Goal: Information Seeking & Learning: Learn about a topic

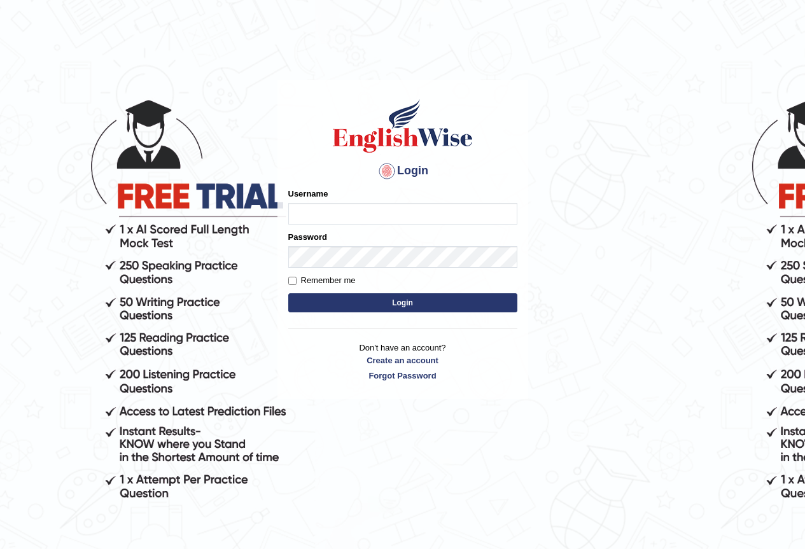
click at [319, 207] on input "Username" at bounding box center [402, 214] width 229 height 22
type input "pujap_parramatta"
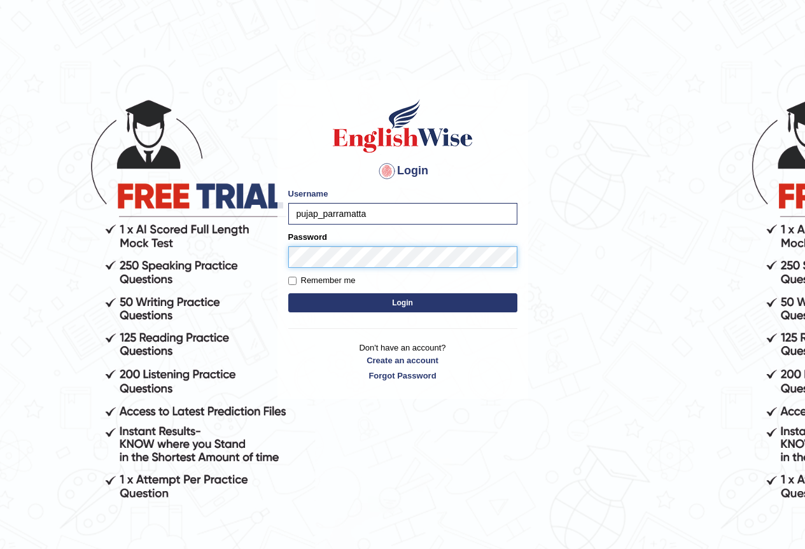
click at [288, 293] on button "Login" at bounding box center [402, 302] width 229 height 19
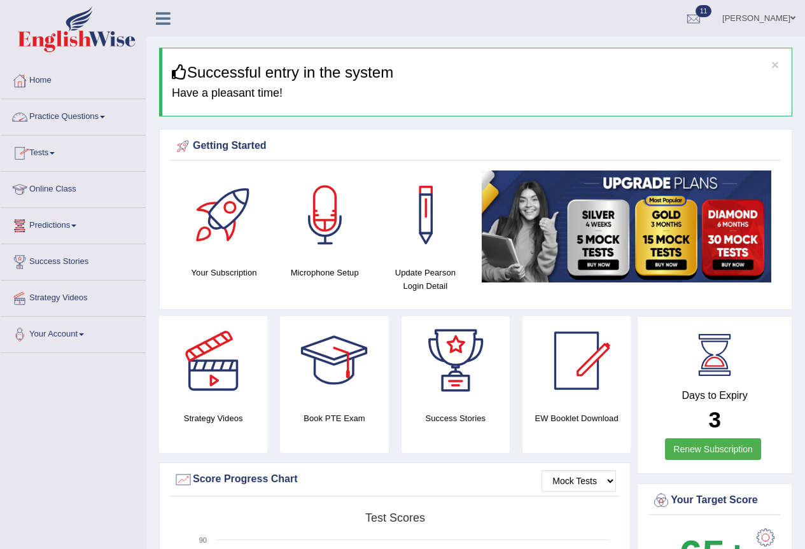
click at [105, 118] on span at bounding box center [102, 117] width 5 height 3
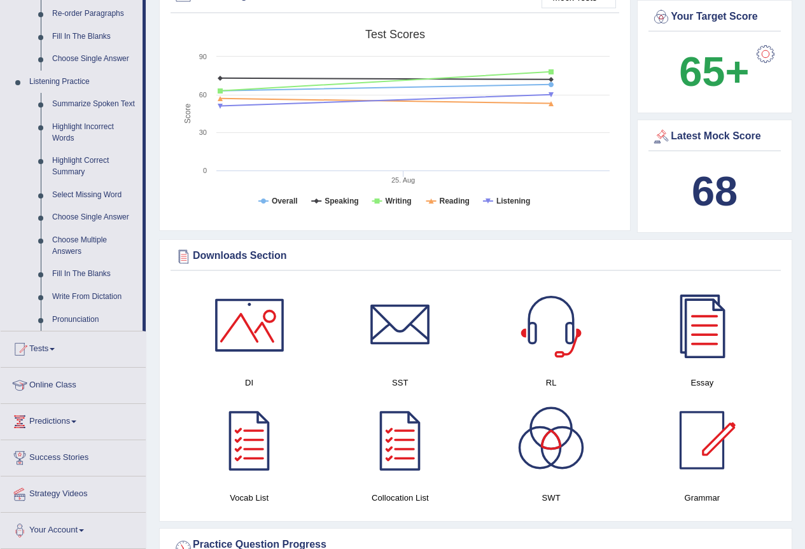
scroll to position [509, 0]
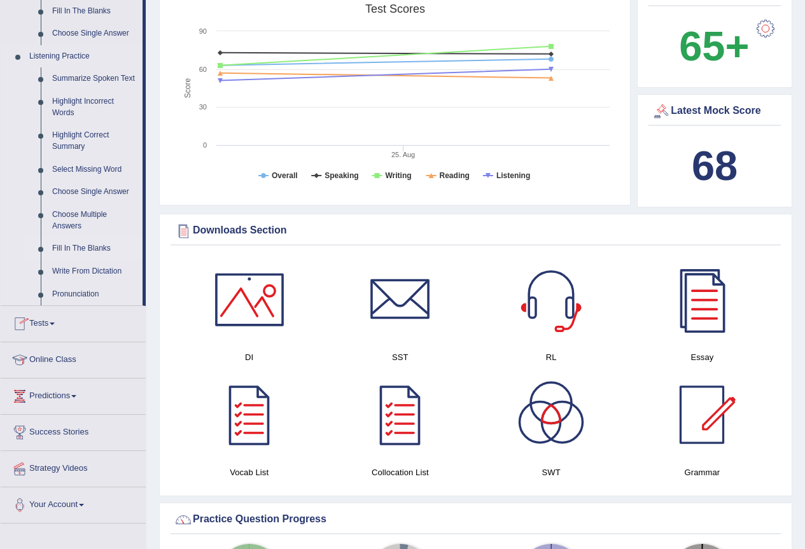
click at [88, 253] on link "Fill In The Blanks" at bounding box center [94, 248] width 96 height 23
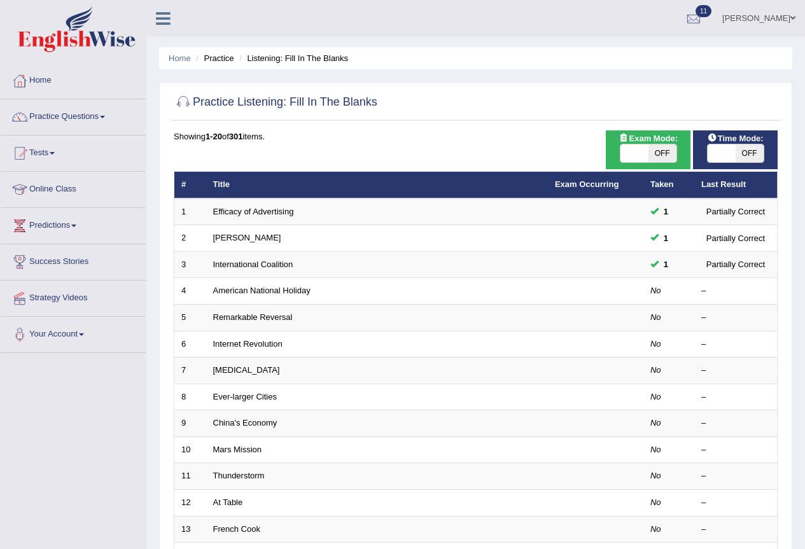
click at [653, 158] on span "OFF" at bounding box center [663, 153] width 28 height 18
checkbox input "true"
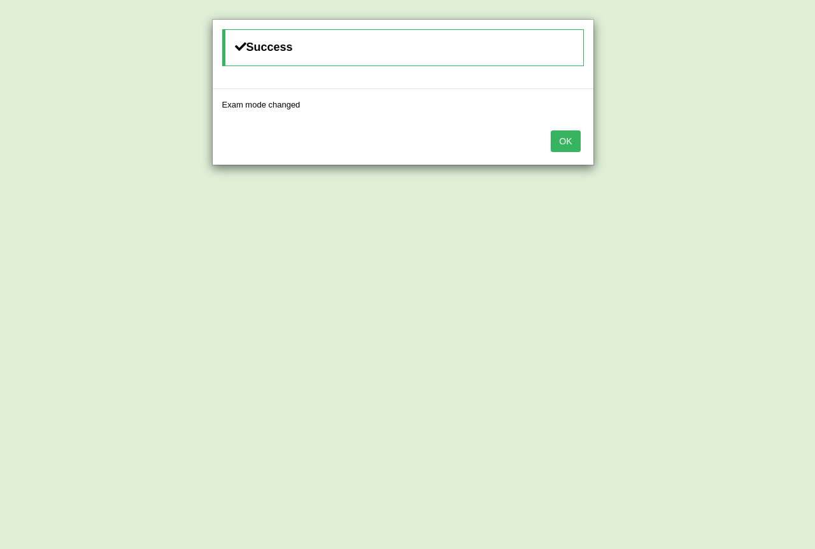
click at [580, 142] on div "OK" at bounding box center [403, 142] width 381 height 45
click at [573, 143] on button "OK" at bounding box center [565, 141] width 29 height 22
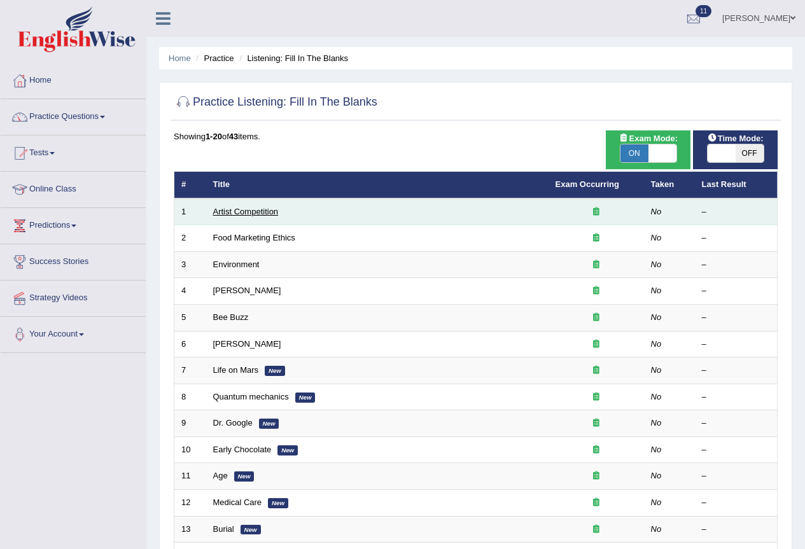
click at [227, 215] on link "Artist Competition" at bounding box center [246, 212] width 66 height 10
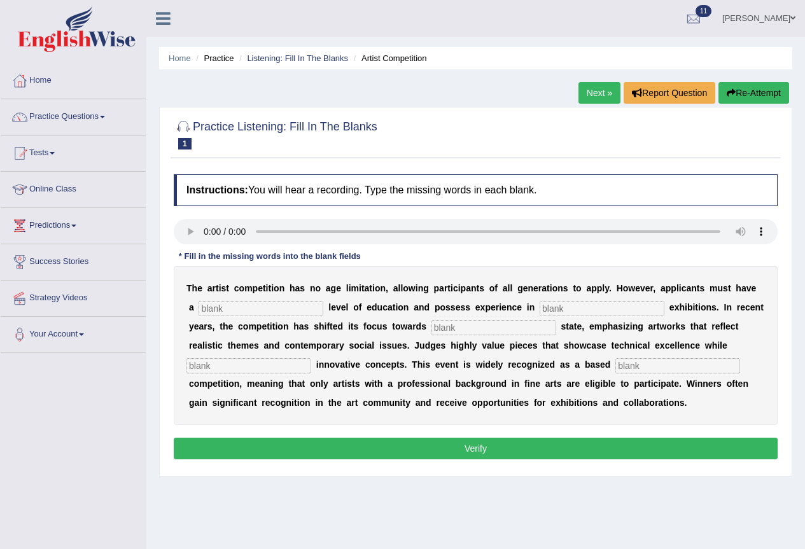
click at [229, 312] on input "text" at bounding box center [261, 308] width 125 height 15
click at [298, 308] on input "text" at bounding box center [261, 308] width 125 height 15
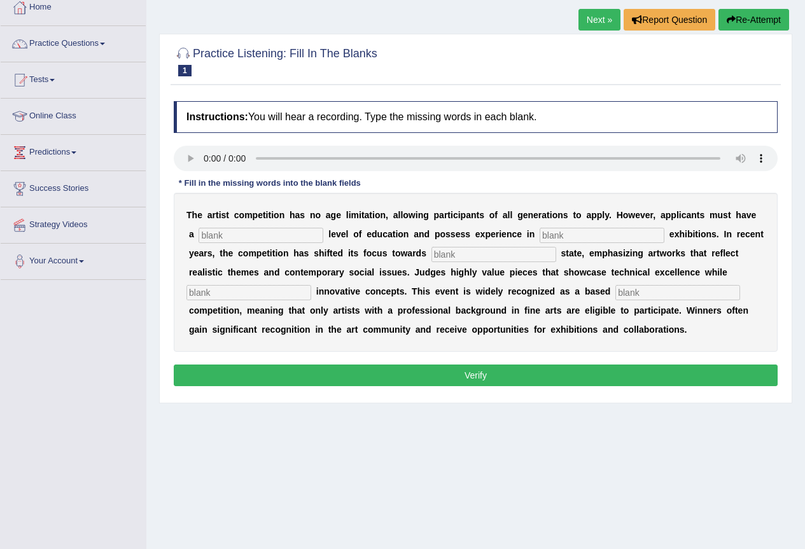
scroll to position [119, 0]
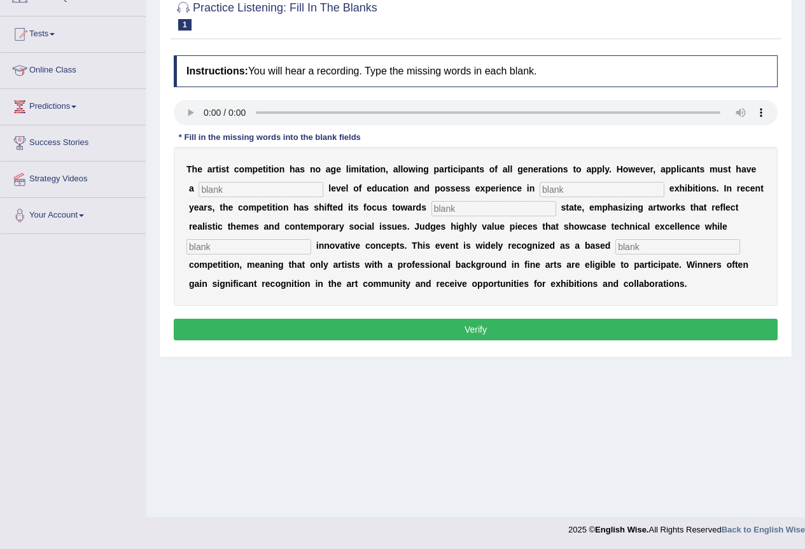
click at [213, 188] on input "text" at bounding box center [261, 189] width 125 height 15
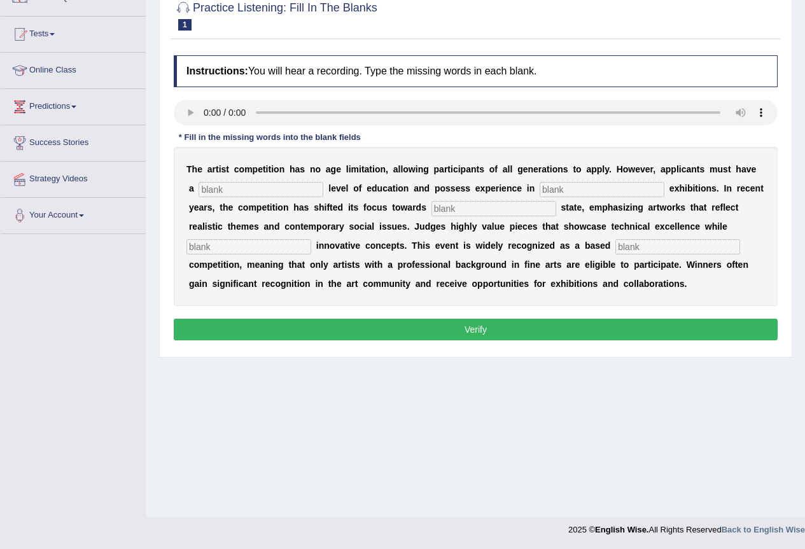
click at [213, 188] on input "text" at bounding box center [261, 189] width 125 height 15
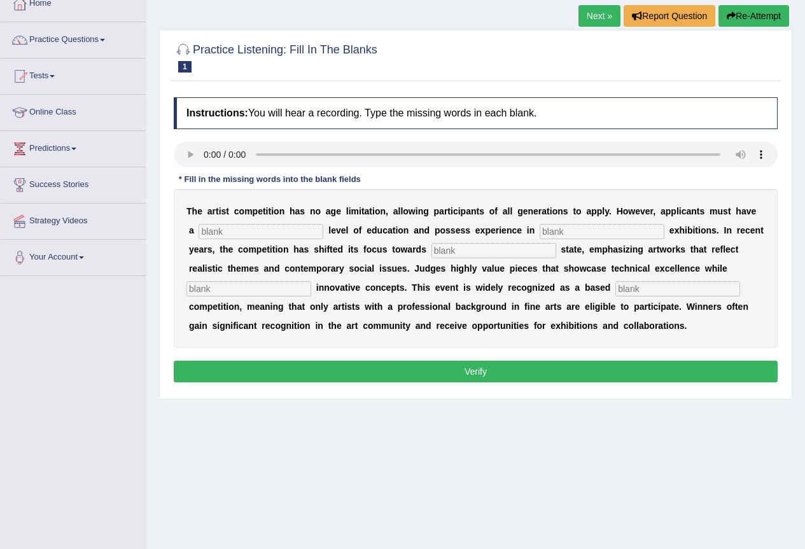
scroll to position [55, 0]
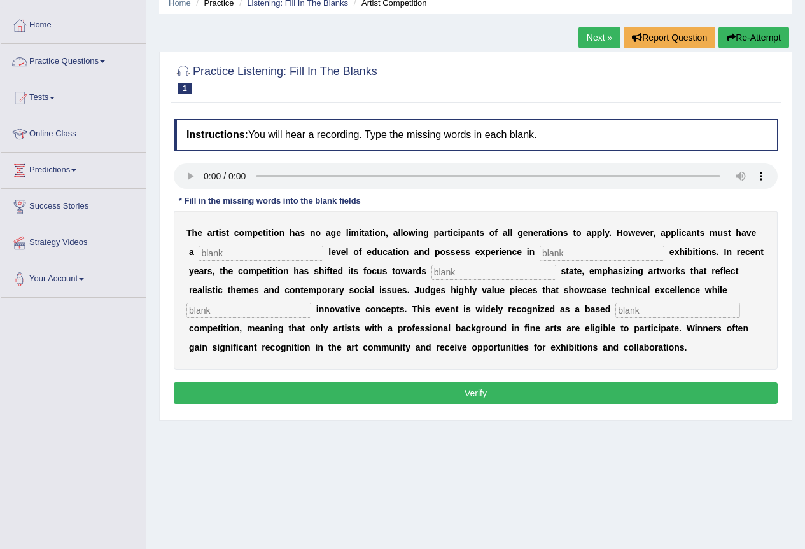
click at [99, 58] on link "Practice Questions" at bounding box center [73, 60] width 145 height 32
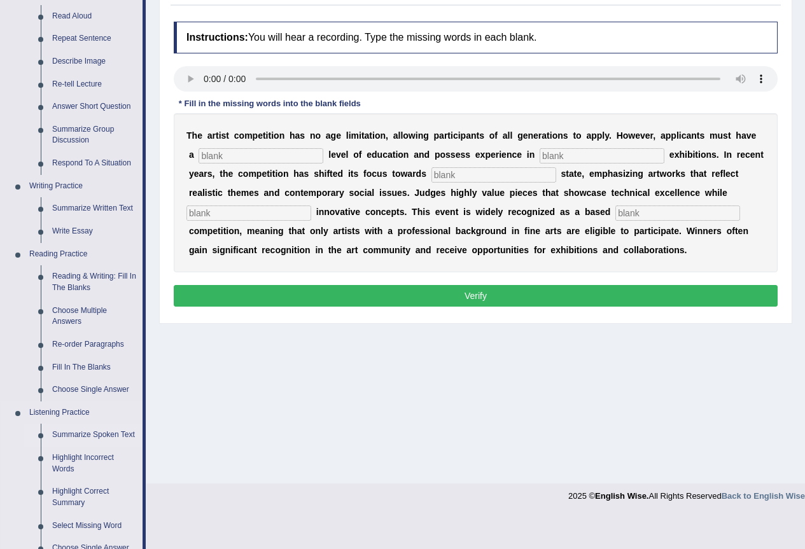
scroll to position [310, 0]
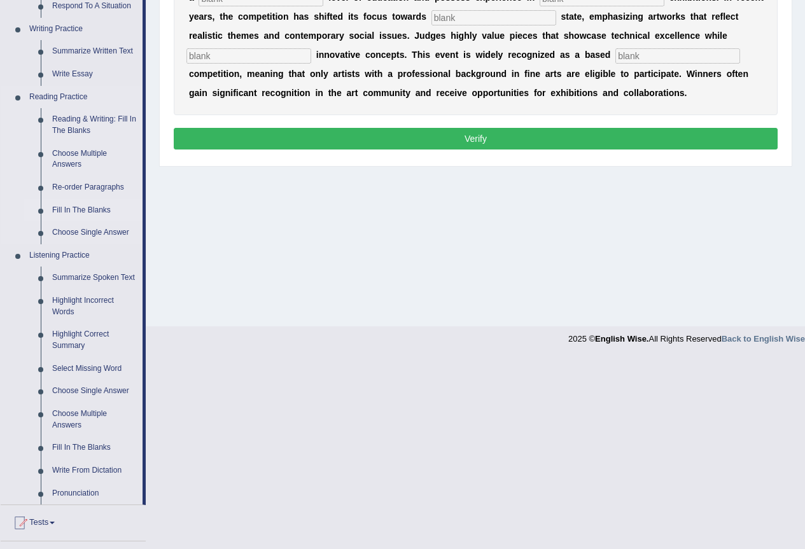
click at [76, 211] on link "Fill In The Blanks" at bounding box center [94, 210] width 96 height 23
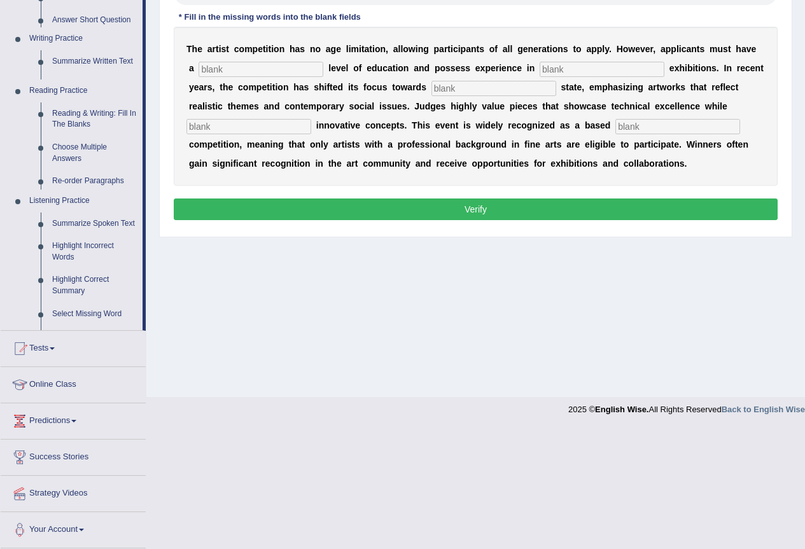
scroll to position [119, 0]
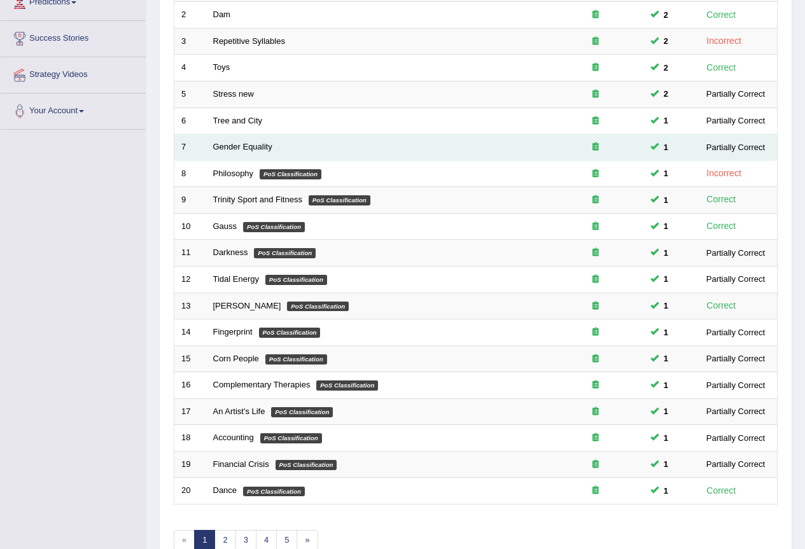
scroll to position [293, 0]
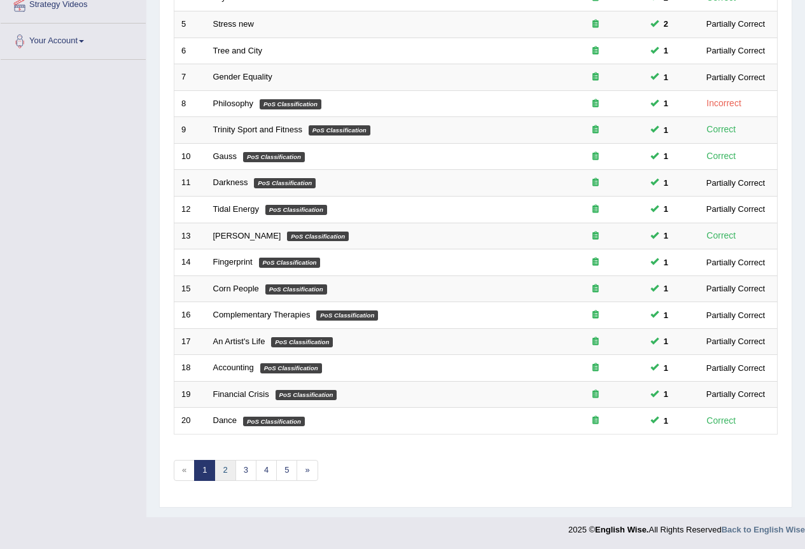
click at [225, 472] on link "2" at bounding box center [224, 470] width 21 height 21
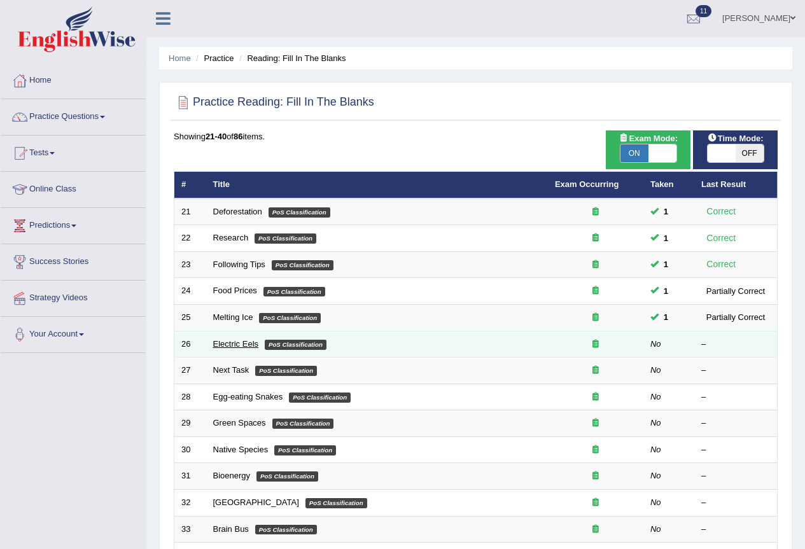
click at [229, 342] on link "Electric Eels" at bounding box center [236, 344] width 46 height 10
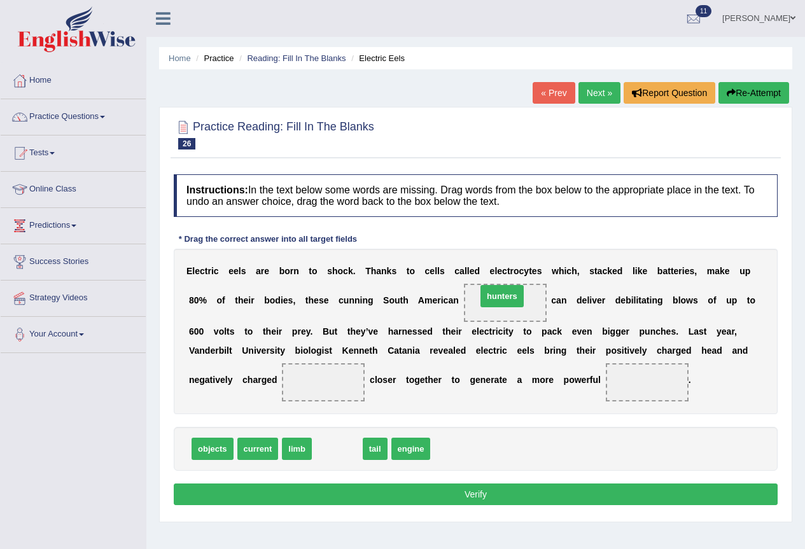
drag, startPoint x: 334, startPoint y: 456, endPoint x: 499, endPoint y: 304, distance: 224.7
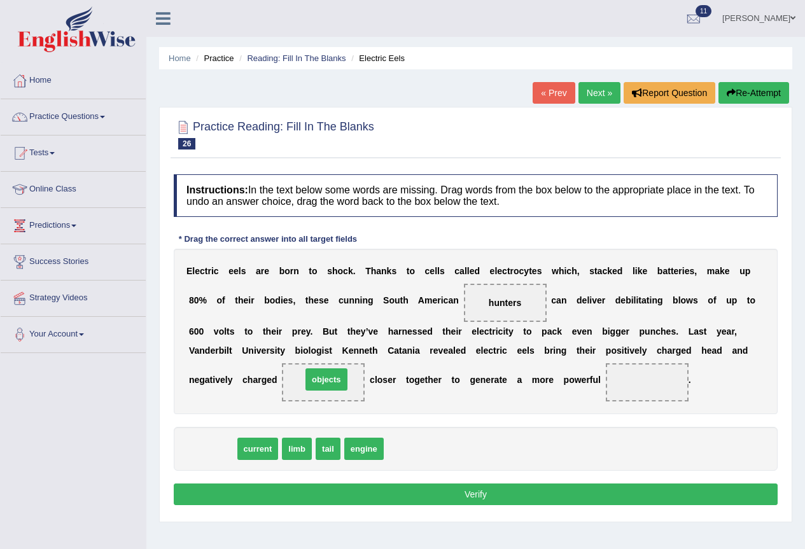
drag, startPoint x: 222, startPoint y: 453, endPoint x: 336, endPoint y: 383, distance: 133.4
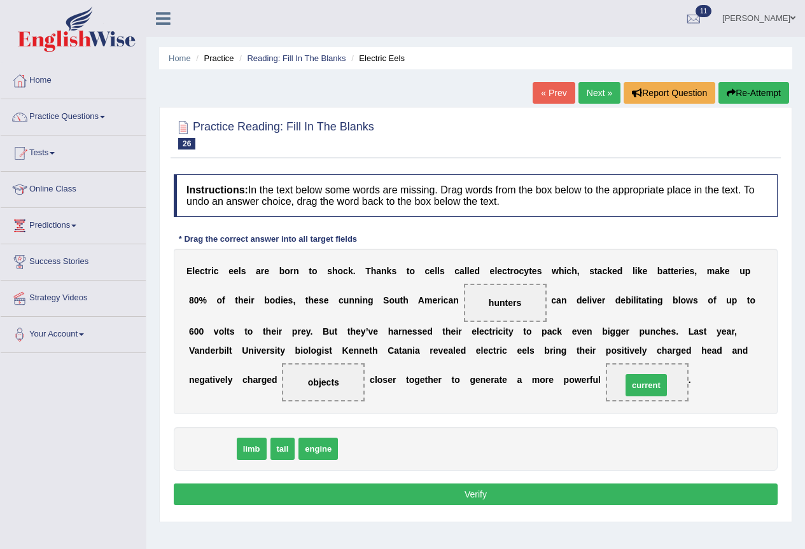
drag, startPoint x: 209, startPoint y: 445, endPoint x: 643, endPoint y: 381, distance: 438.7
click at [474, 498] on button "Verify" at bounding box center [476, 495] width 604 height 22
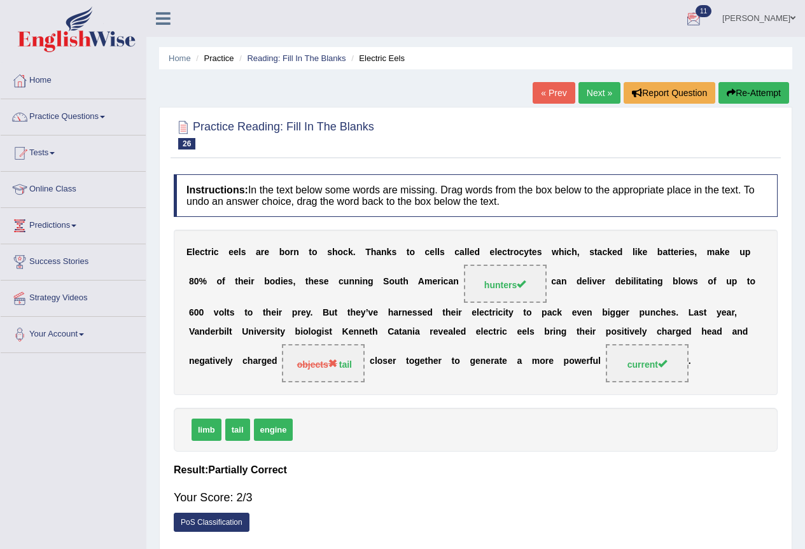
click at [597, 94] on link "Next »" at bounding box center [600, 93] width 42 height 22
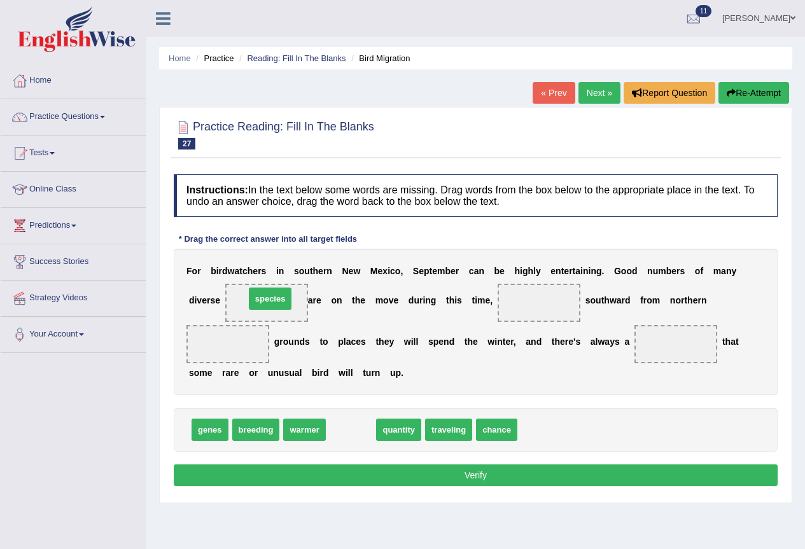
drag, startPoint x: 355, startPoint y: 433, endPoint x: 274, endPoint y: 302, distance: 154.0
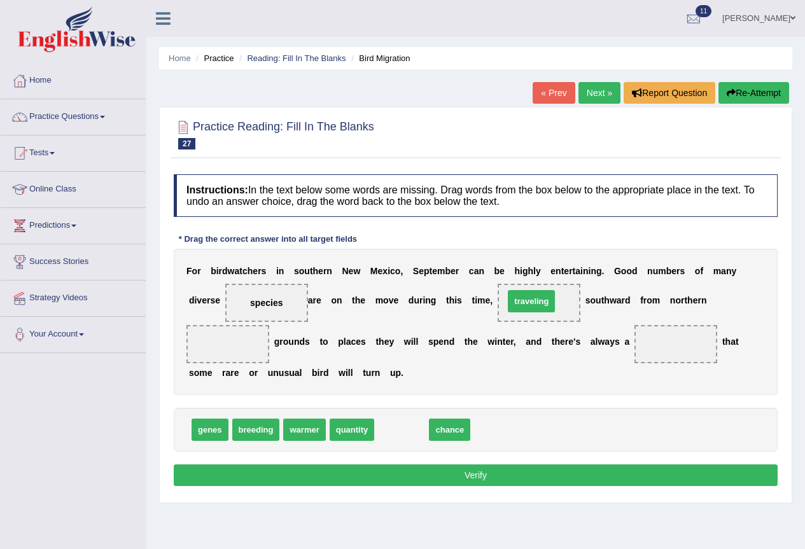
drag, startPoint x: 402, startPoint y: 428, endPoint x: 531, endPoint y: 299, distance: 182.7
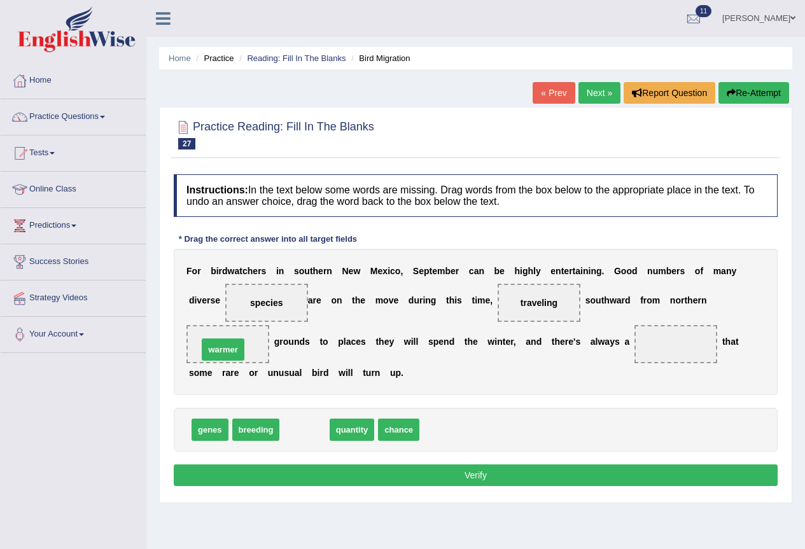
drag, startPoint x: 300, startPoint y: 432, endPoint x: 219, endPoint y: 352, distance: 113.9
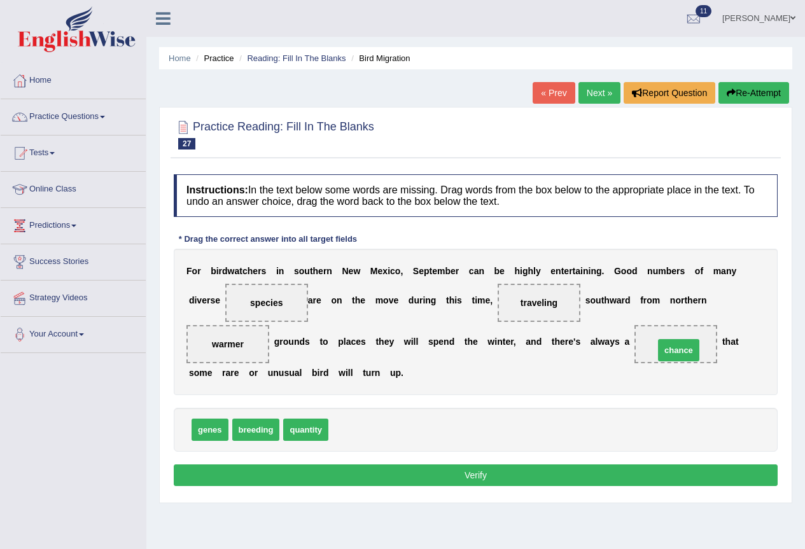
drag, startPoint x: 352, startPoint y: 435, endPoint x: 678, endPoint y: 356, distance: 335.4
click at [505, 475] on button "Verify" at bounding box center [476, 476] width 604 height 22
